Goal: Navigation & Orientation: Find specific page/section

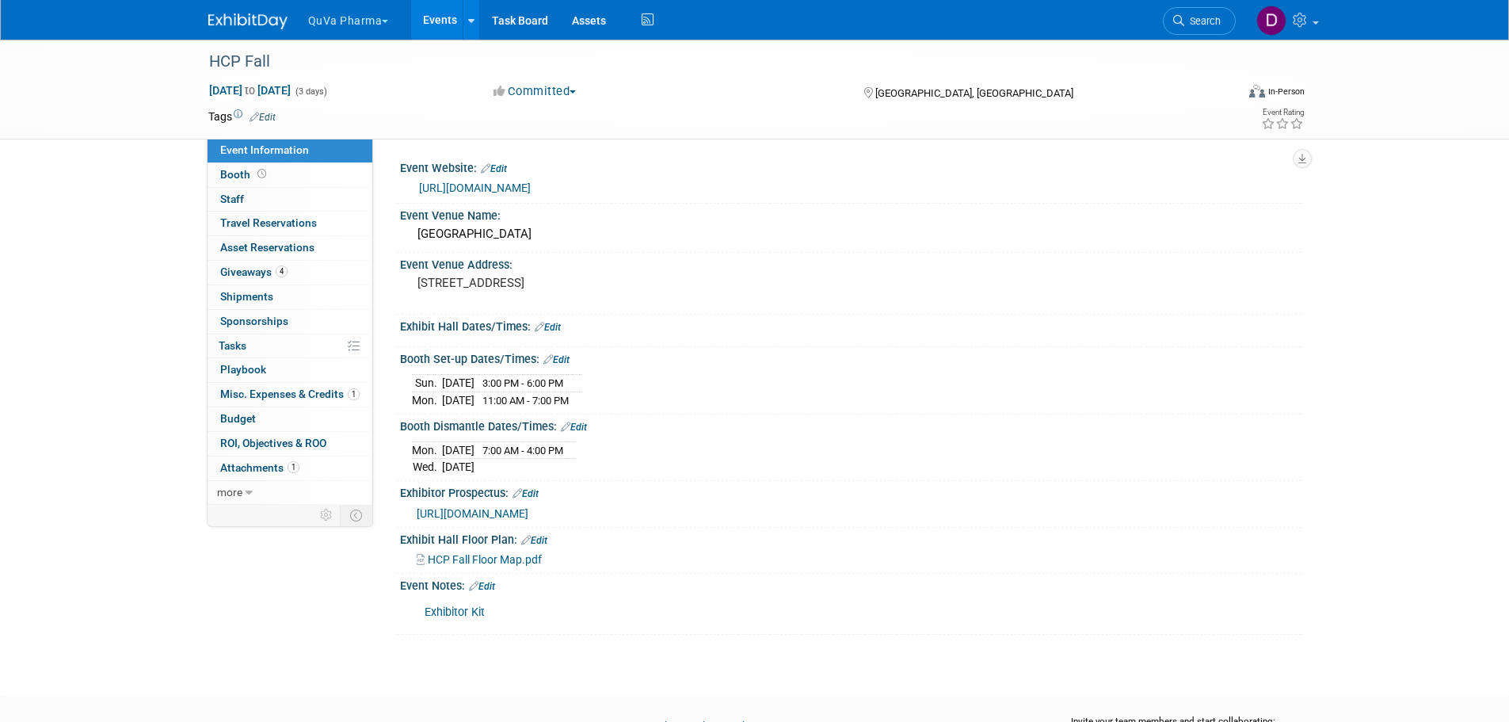
click at [320, 17] on button "QuVa Pharma" at bounding box center [358, 17] width 102 height 35
click at [355, 93] on link "QuVa Pharma" at bounding box center [363, 95] width 113 height 22
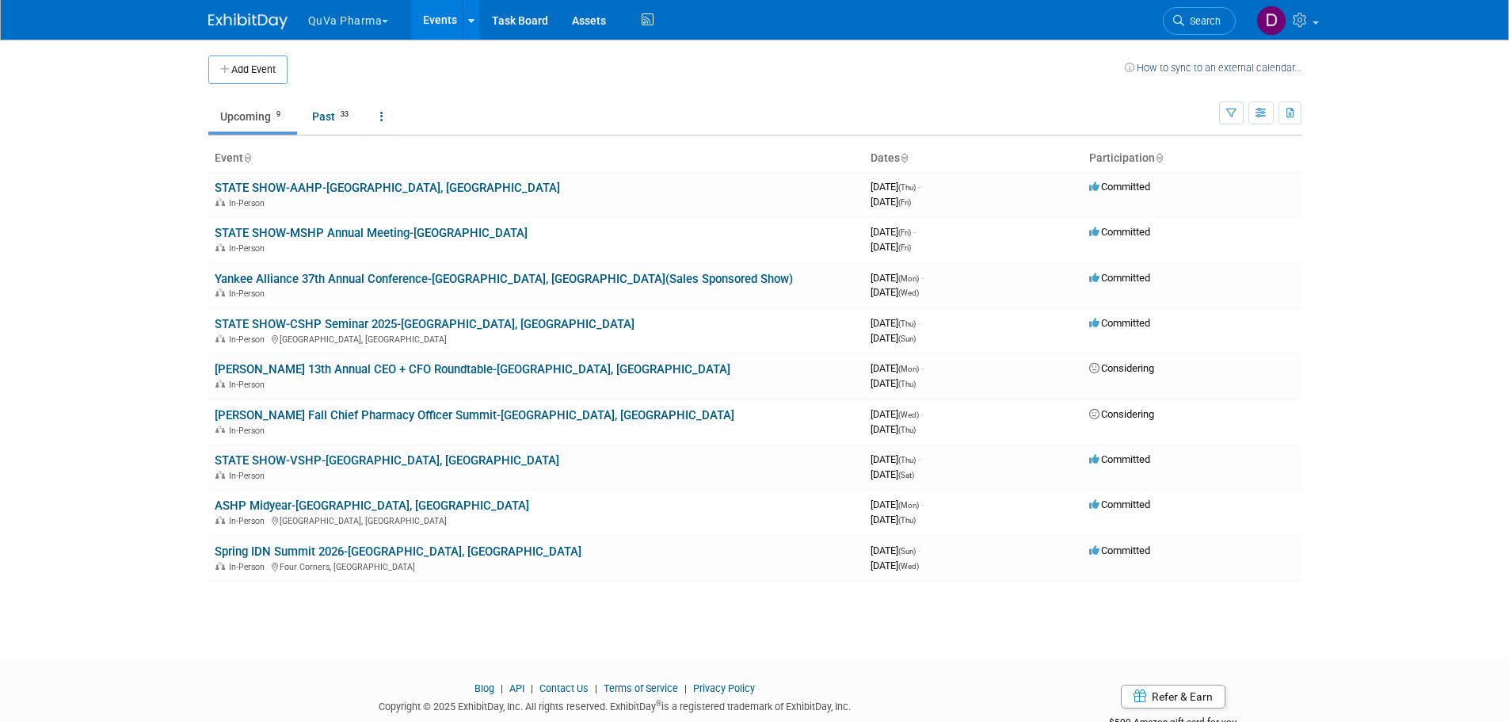
click at [107, 197] on body "QuVa Pharma Choose Workspace: QuVa Pharma QuVa Pharma Events Add Event Bulk Upl…" at bounding box center [754, 361] width 1509 height 722
